Goal: Find specific page/section: Find specific page/section

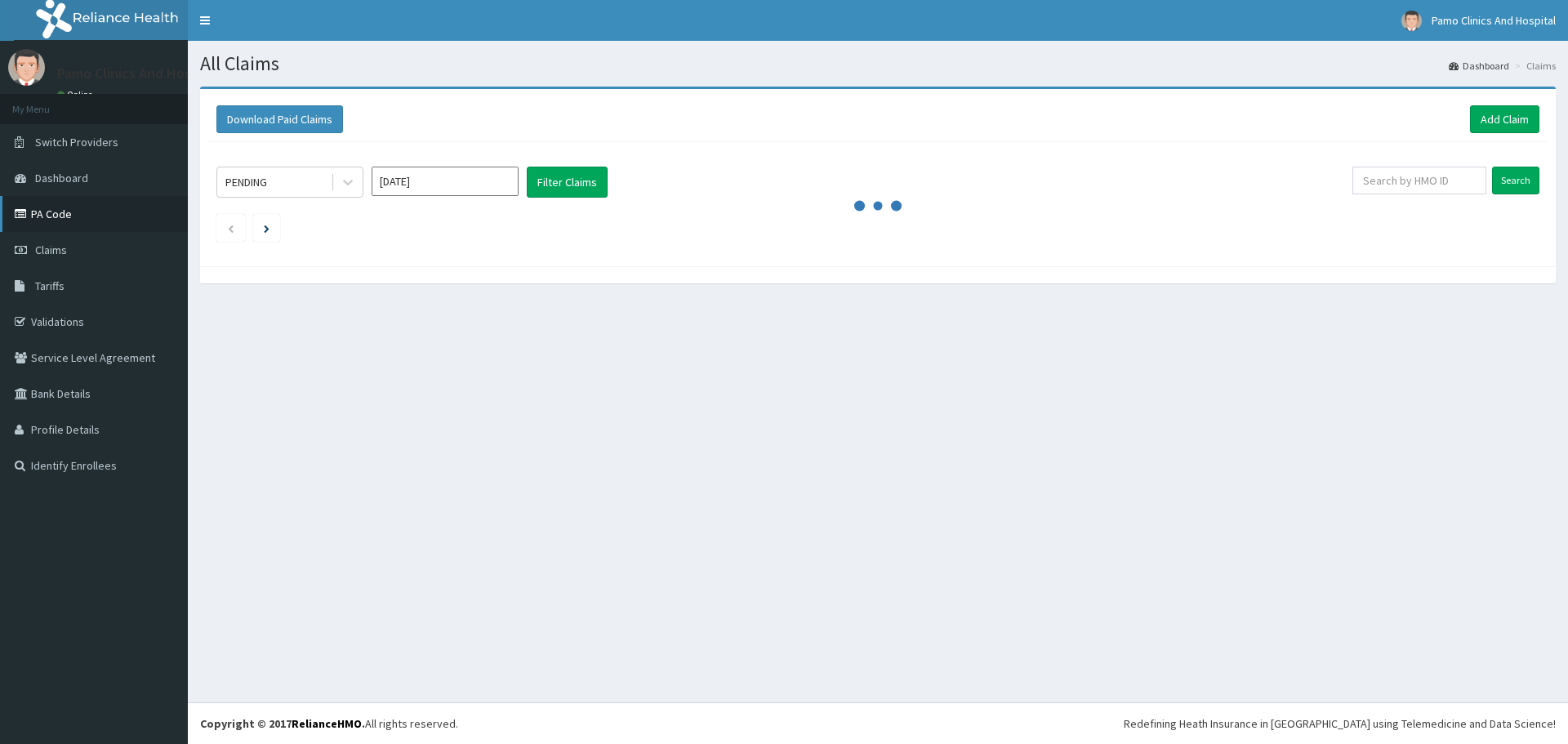
click at [57, 219] on link "PA Code" at bounding box center [94, 214] width 188 height 36
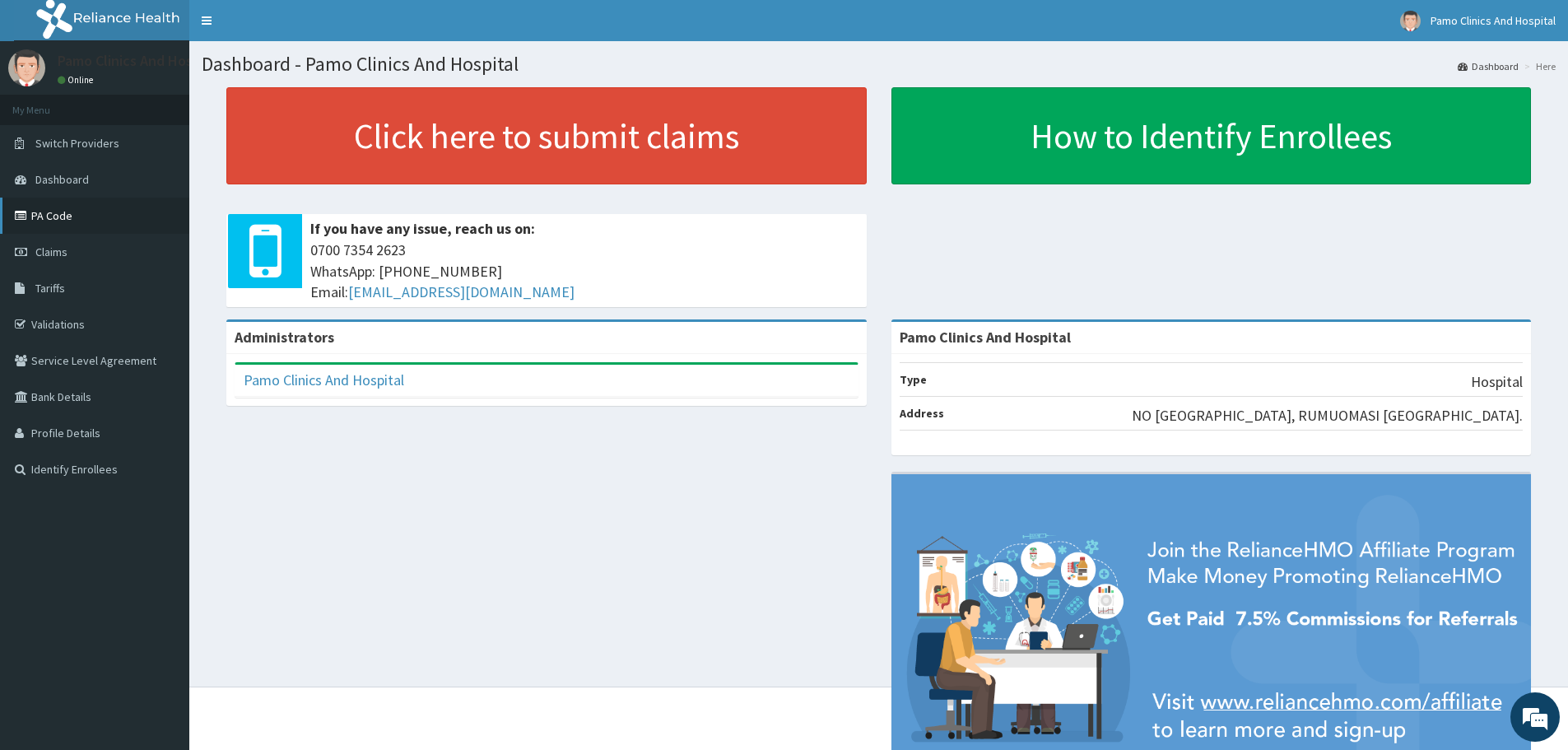
click at [54, 211] on link "PA Code" at bounding box center [94, 215] width 189 height 36
